Goal: Find specific page/section: Find specific page/section

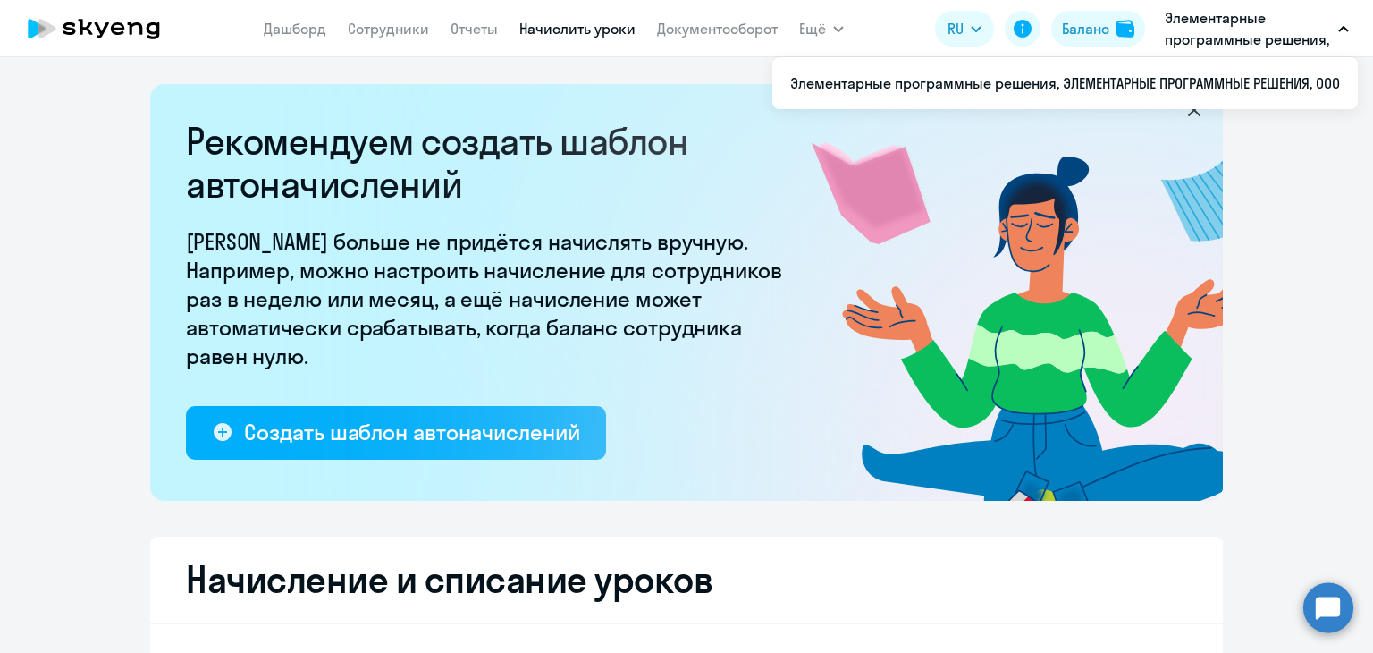
select select "10"
click at [674, 30] on link "Документооборот" at bounding box center [717, 29] width 121 height 18
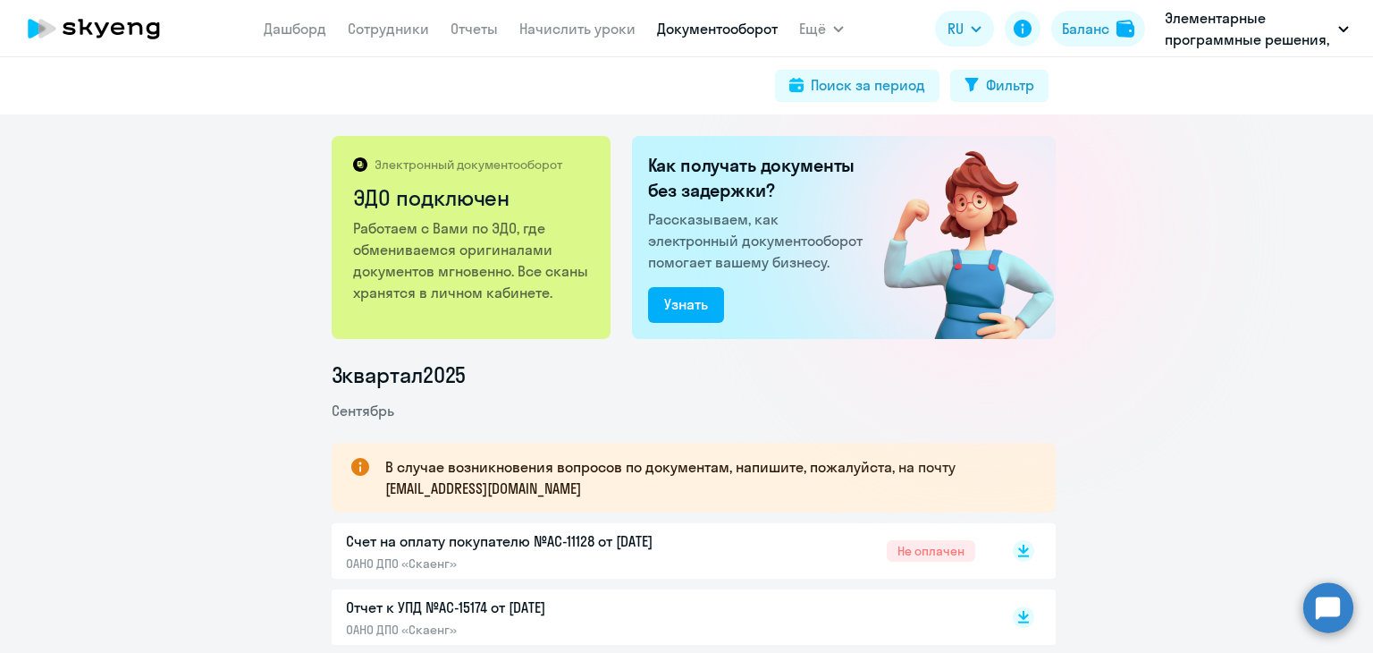
click at [553, 535] on p "Счет на оплату покупателю №AC-11128 от [DATE]" at bounding box center [533, 540] width 375 height 21
click at [580, 43] on nav "[PERSON_NAME] Отчеты Начислить уроки Документооборот" at bounding box center [521, 29] width 514 height 36
click at [576, 30] on link "Начислить уроки" at bounding box center [577, 29] width 116 height 18
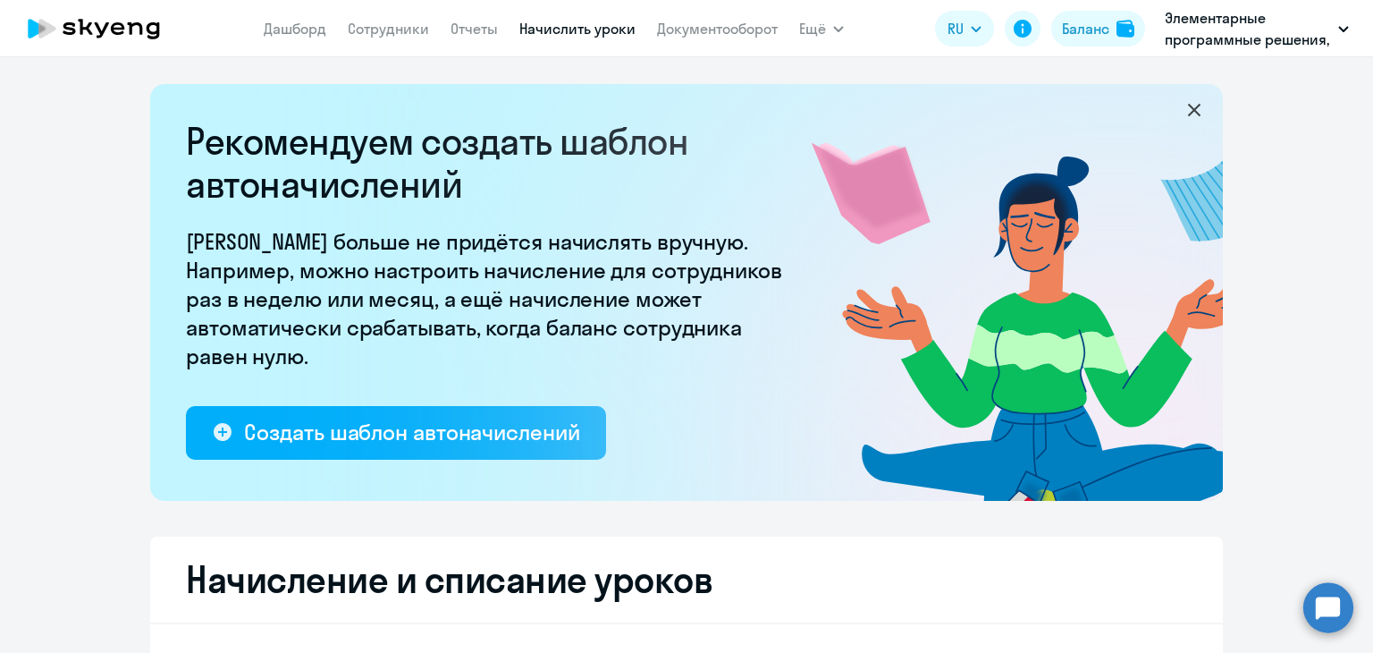
select select "10"
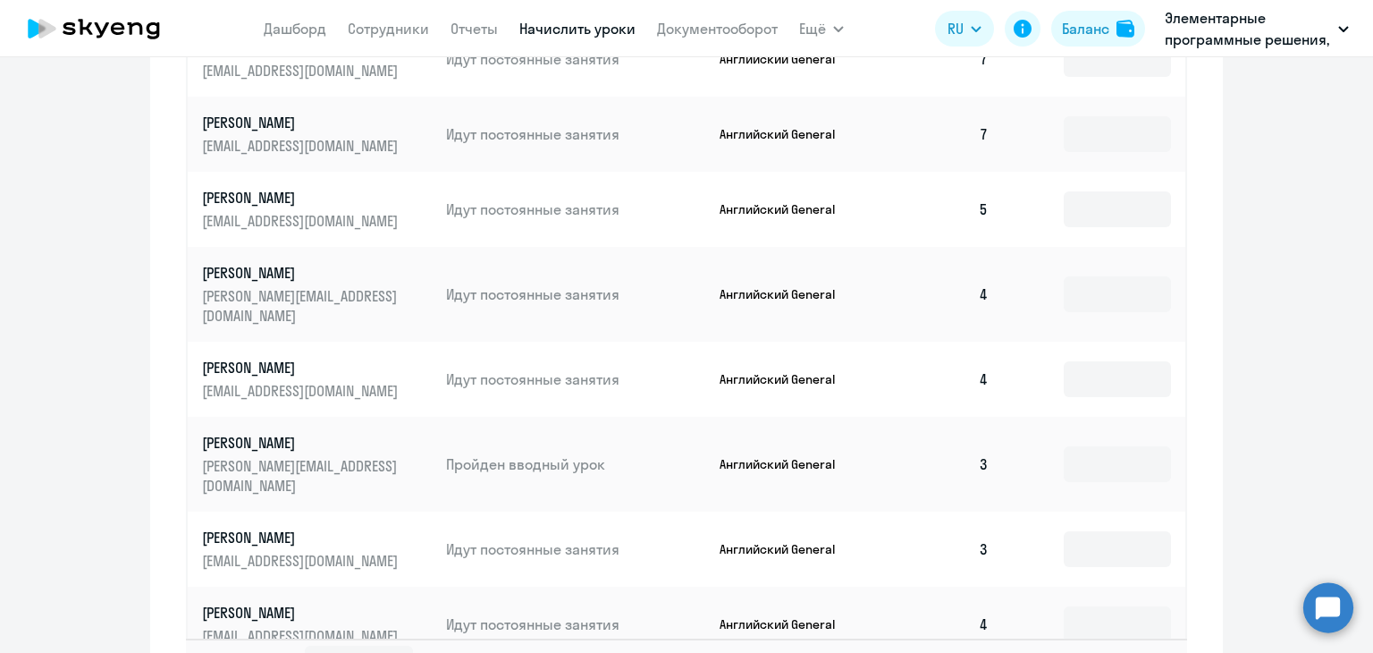
scroll to position [1193, 0]
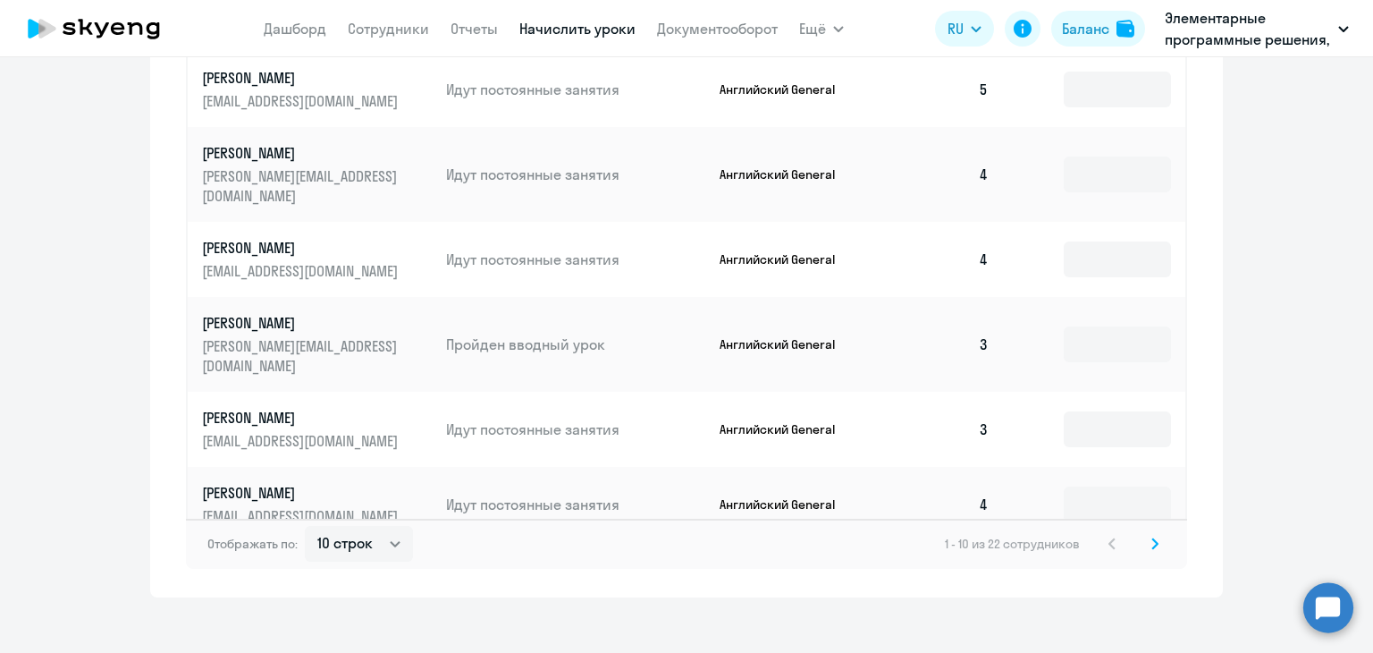
click at [1153, 533] on svg-icon at bounding box center [1154, 543] width 21 height 21
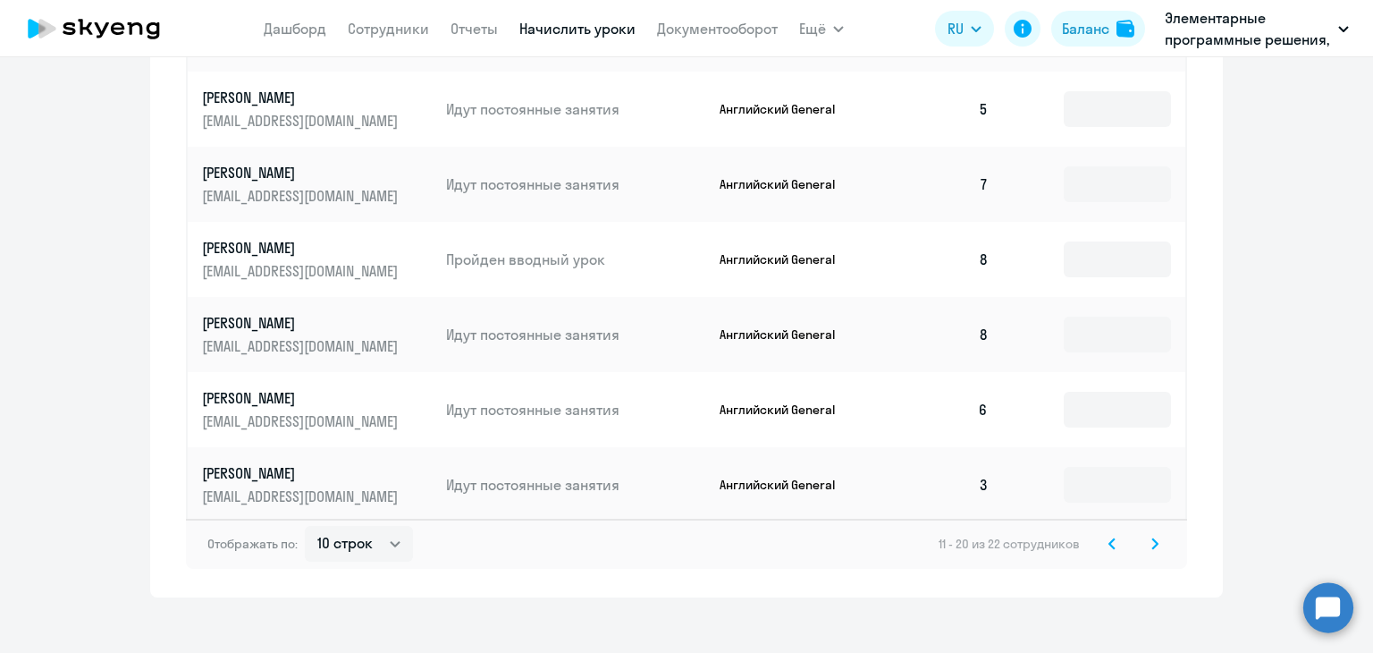
click at [1144, 533] on svg-icon at bounding box center [1154, 543] width 21 height 21
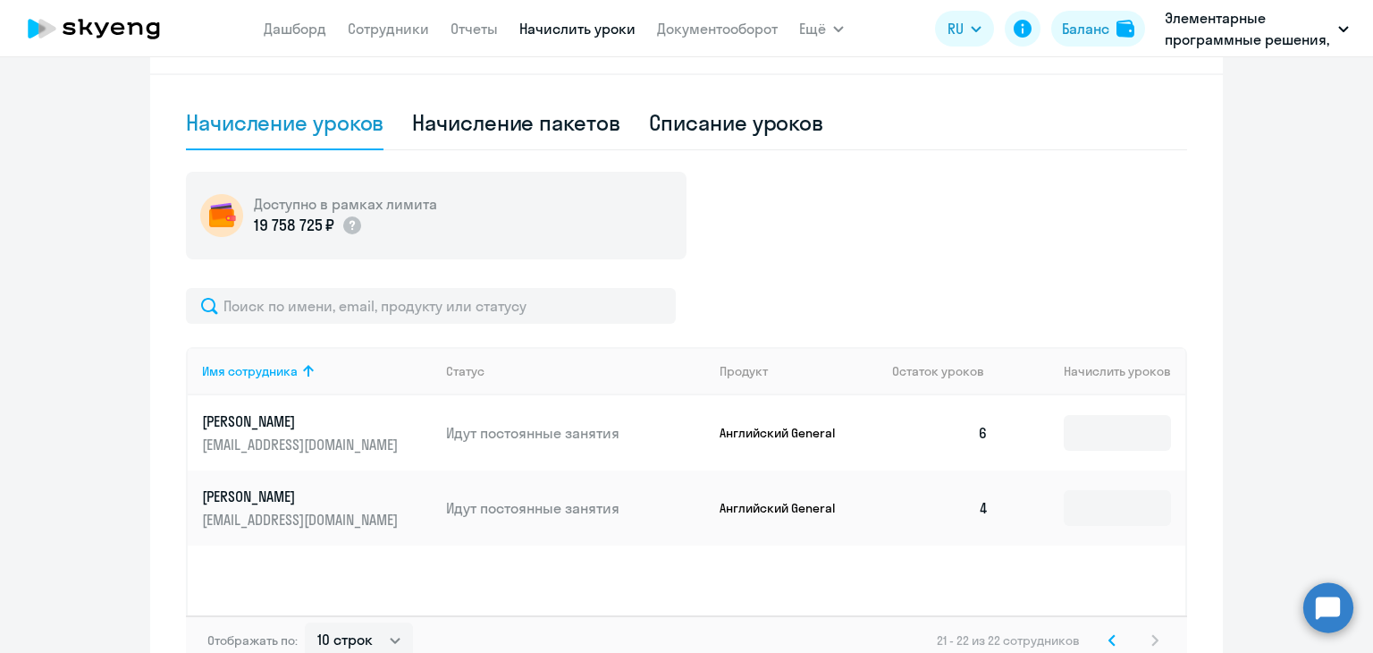
scroll to position [662, 0]
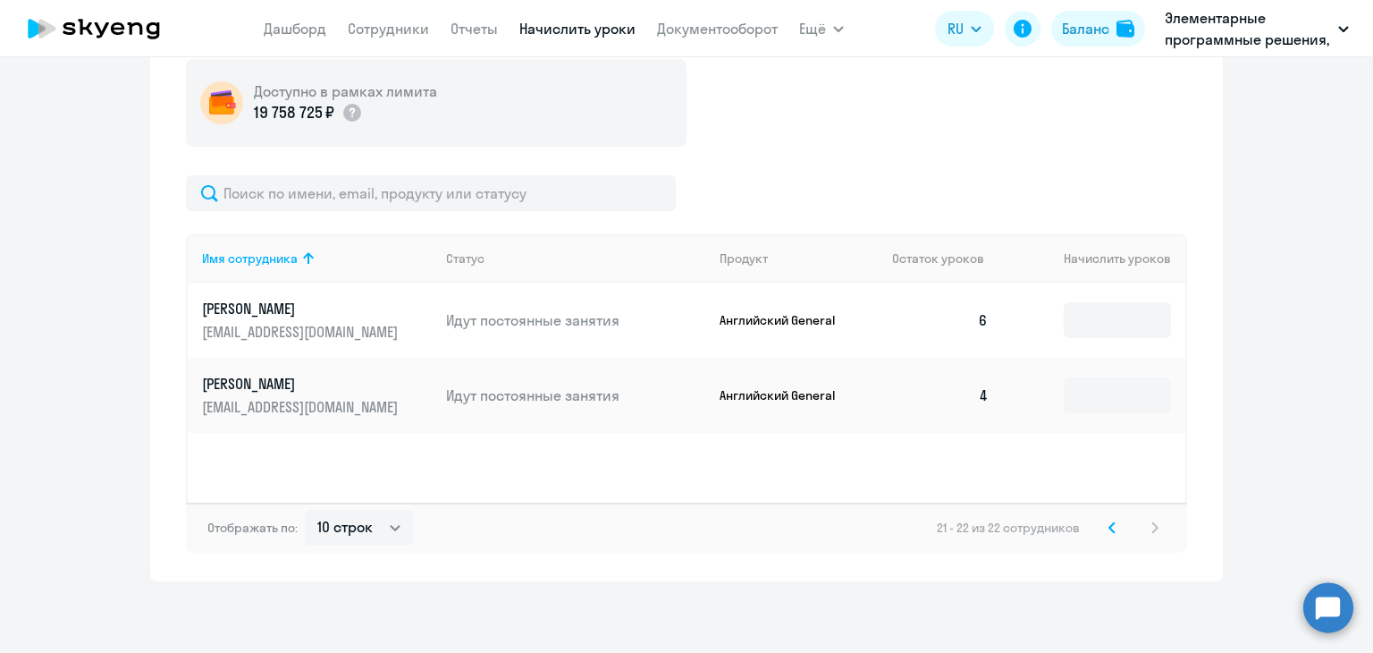
click at [1109, 521] on icon at bounding box center [1112, 527] width 7 height 13
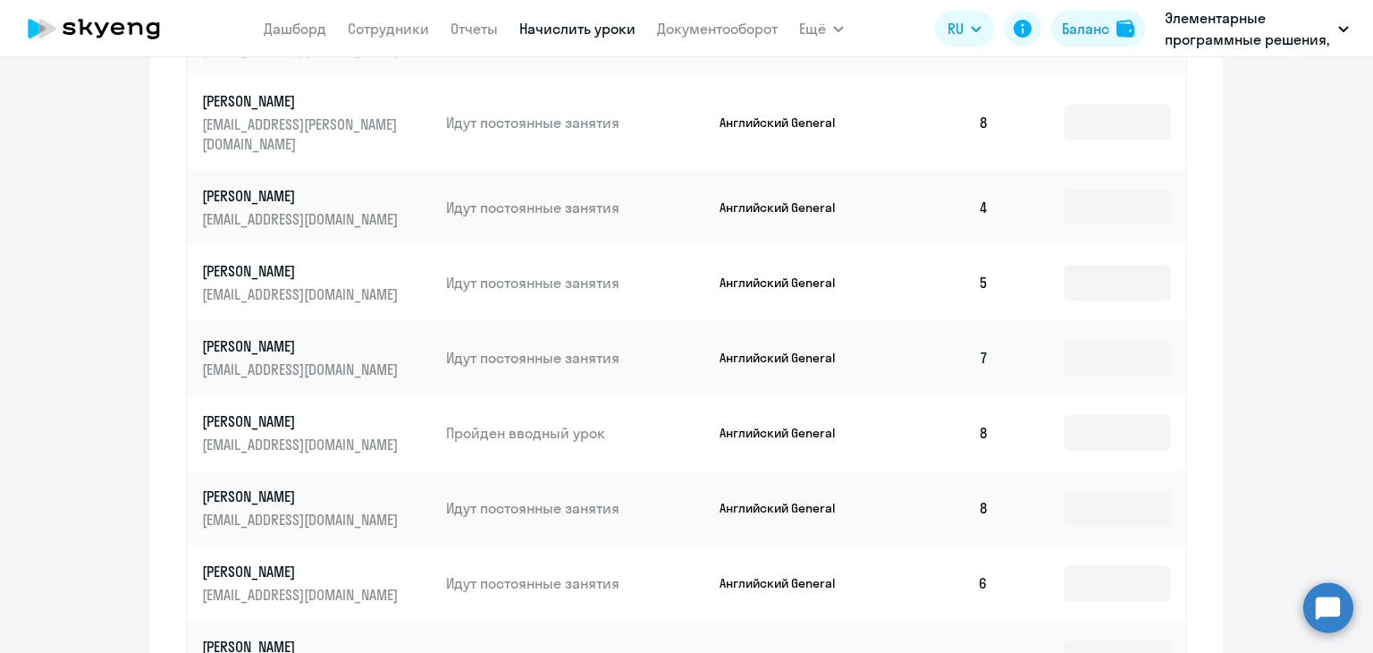
scroll to position [1193, 0]
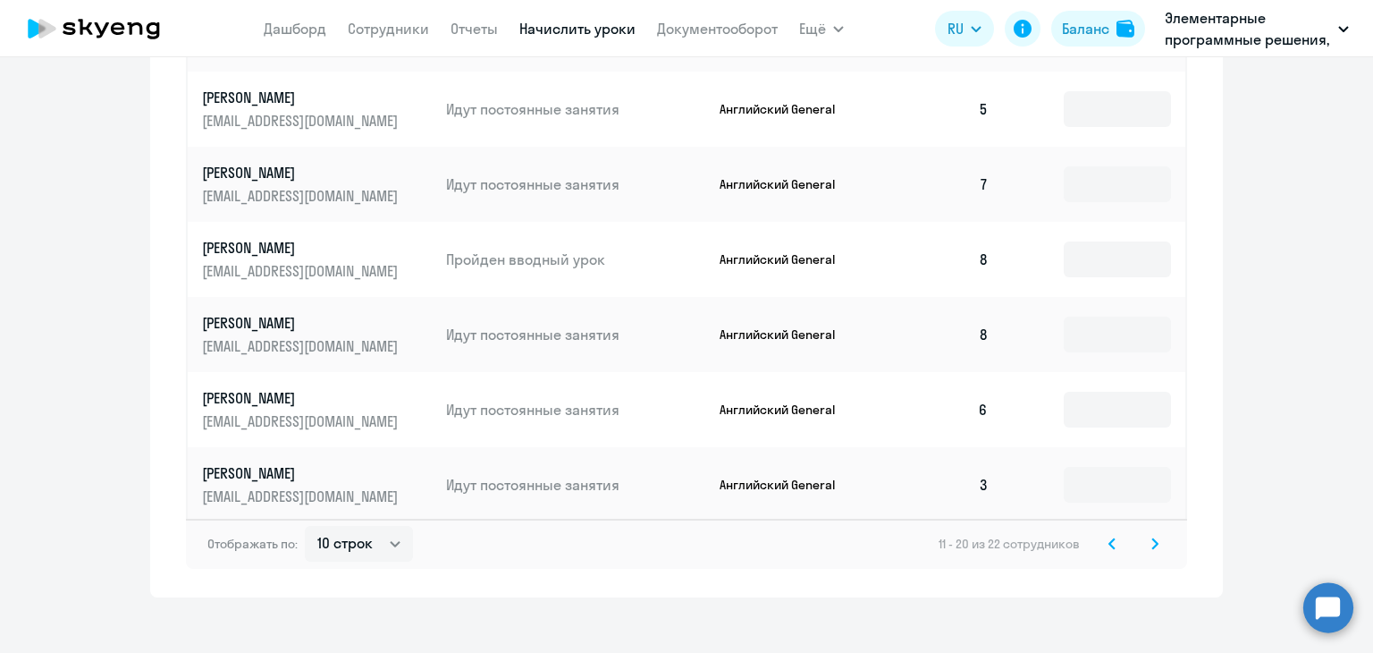
click at [1101, 533] on svg-icon at bounding box center [1111, 543] width 21 height 21
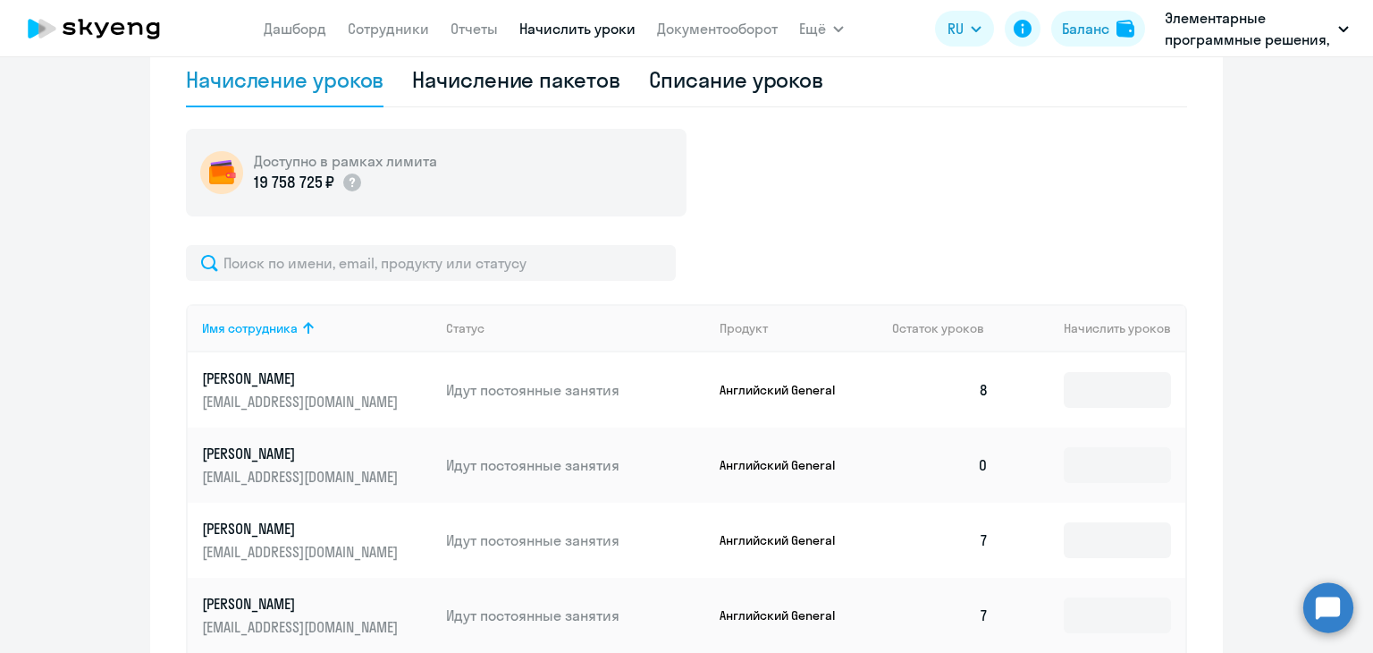
scroll to position [567, 0]
